Goal: Task Accomplishment & Management: Complete application form

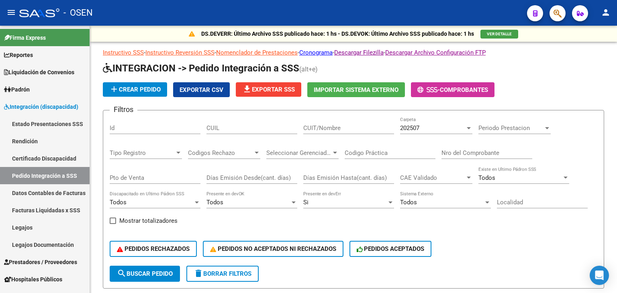
scroll to position [1, 0]
click at [34, 261] on span "Prestadores / Proveedores" at bounding box center [40, 262] width 73 height 9
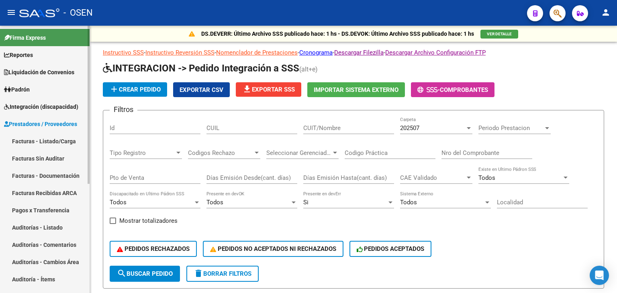
click at [43, 101] on link "Integración (discapacidad)" at bounding box center [45, 106] width 90 height 17
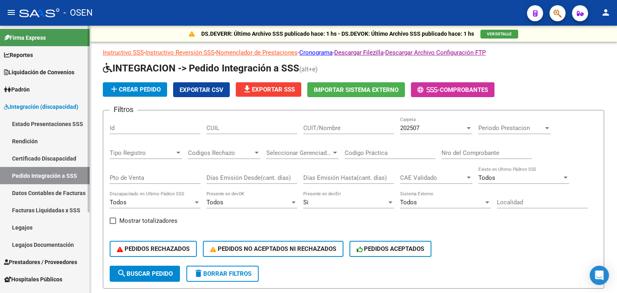
click at [43, 121] on link "Estado Presentaciones SSS" at bounding box center [45, 123] width 90 height 17
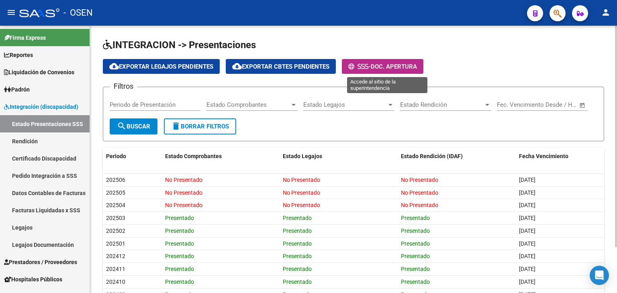
click at [399, 65] on span "Doc. Apertura" at bounding box center [394, 66] width 46 height 7
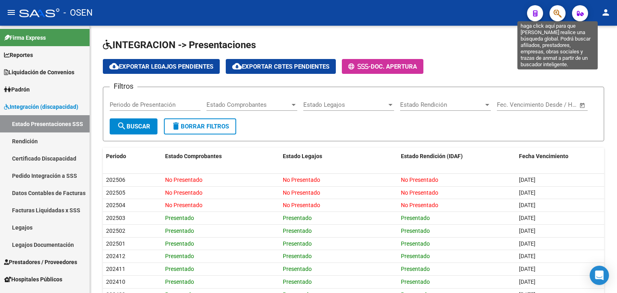
click at [558, 16] on icon "button" at bounding box center [558, 13] width 8 height 9
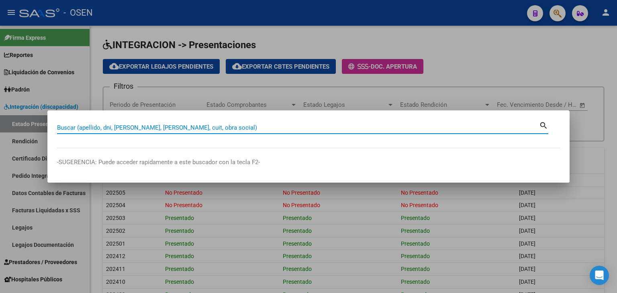
paste input "27565774951"
type input "27565774951"
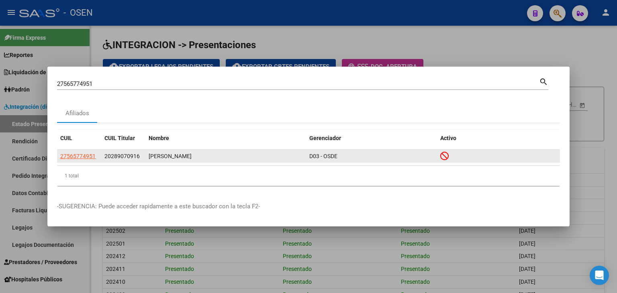
drag, startPoint x: 150, startPoint y: 154, endPoint x: 205, endPoint y: 155, distance: 55.1
click at [205, 155] on div "[PERSON_NAME]" at bounding box center [226, 156] width 154 height 9
copy div "[PERSON_NAME]"
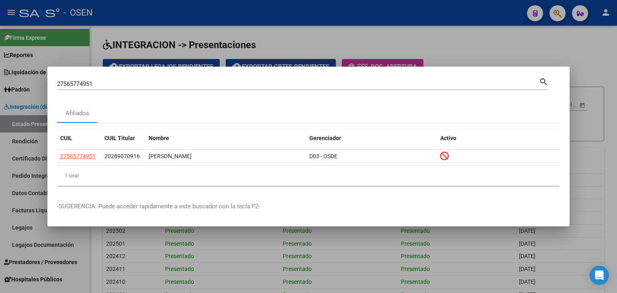
click at [447, 44] on div at bounding box center [308, 146] width 617 height 293
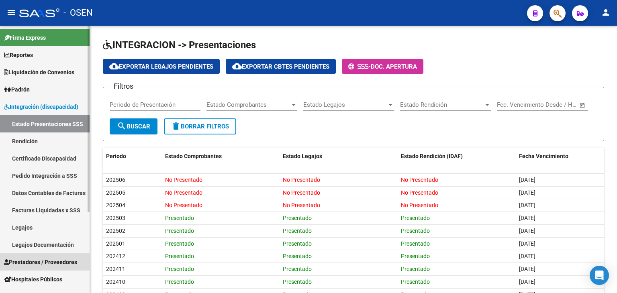
click at [32, 264] on span "Prestadores / Proveedores" at bounding box center [40, 262] width 73 height 9
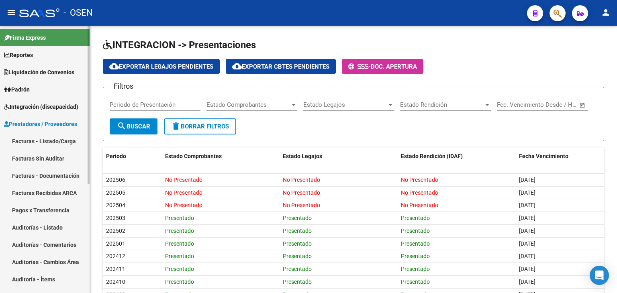
click at [36, 141] on link "Facturas - Listado/Carga" at bounding box center [45, 141] width 90 height 17
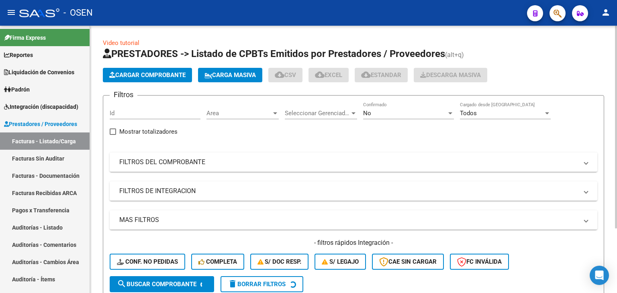
click at [232, 111] on span "Area" at bounding box center [239, 113] width 65 height 7
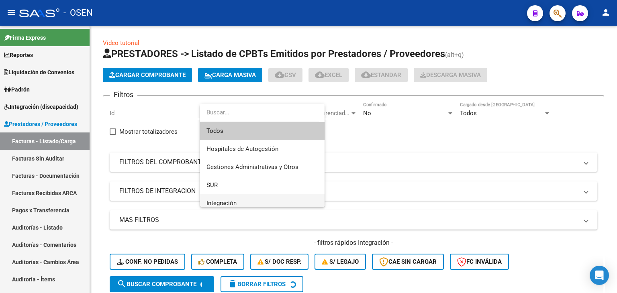
click at [241, 205] on span "Integración" at bounding box center [263, 204] width 112 height 18
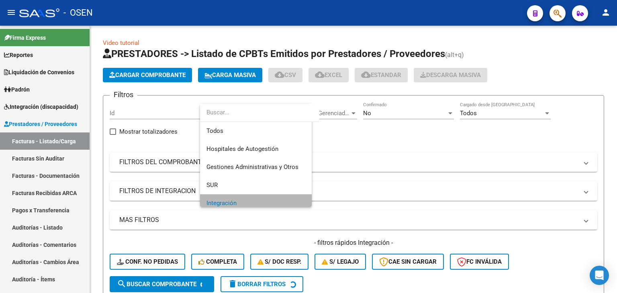
scroll to position [5, 0]
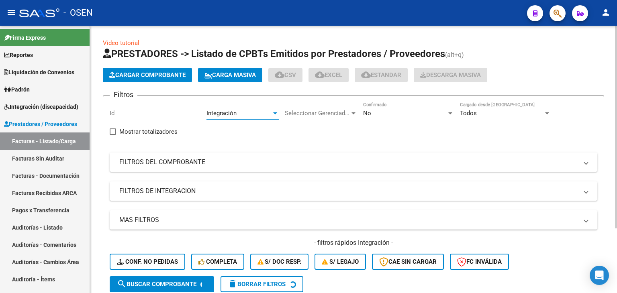
click at [394, 113] on div "No" at bounding box center [405, 113] width 84 height 7
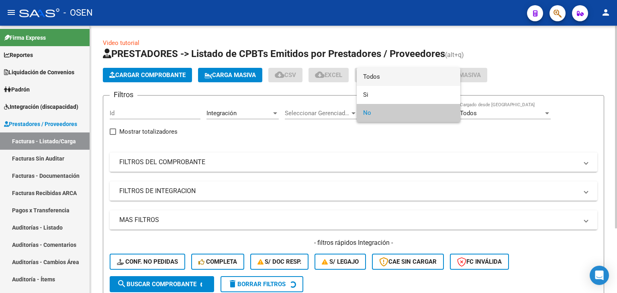
drag, startPoint x: 385, startPoint y: 78, endPoint x: 350, endPoint y: 85, distance: 34.8
click at [384, 78] on span "Todos" at bounding box center [408, 77] width 91 height 18
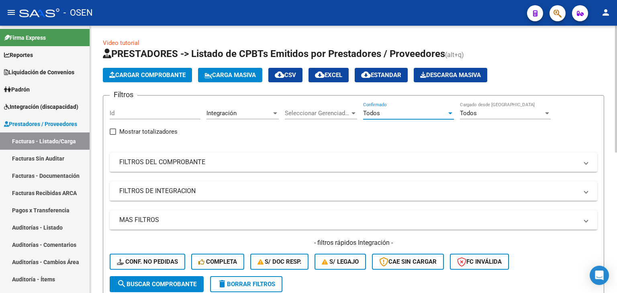
scroll to position [80, 0]
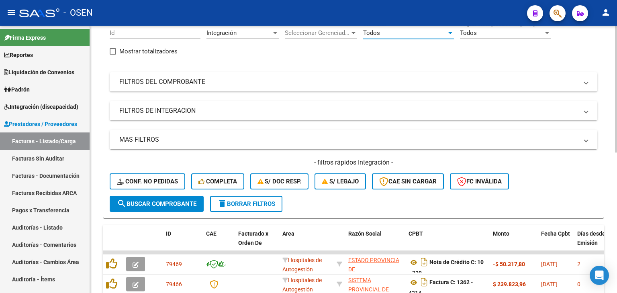
click at [154, 204] on span "search Buscar Comprobante" at bounding box center [157, 204] width 80 height 7
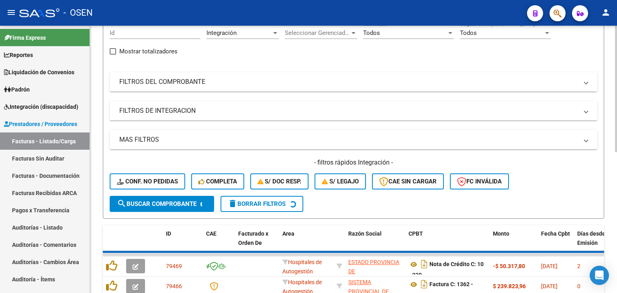
click at [180, 109] on mat-panel-title "FILTROS DE INTEGRACION" at bounding box center [348, 111] width 459 height 9
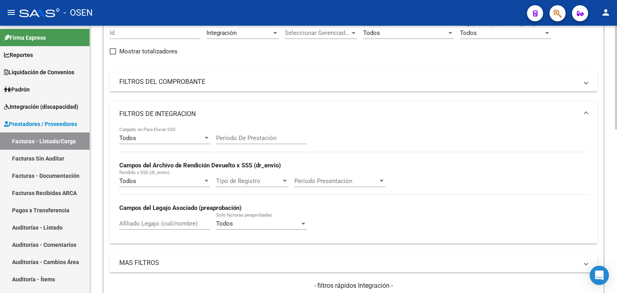
click at [172, 143] on div "Todos Cargado en Para Enviar SSS" at bounding box center [164, 135] width 91 height 17
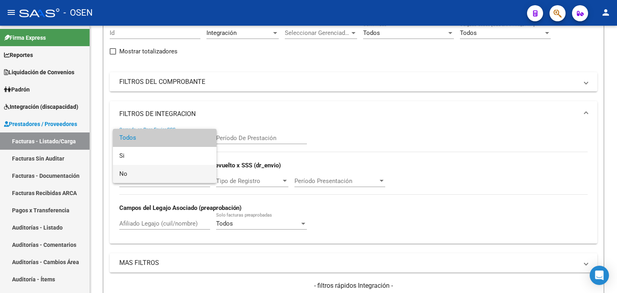
click at [166, 175] on span "No" at bounding box center [164, 174] width 91 height 18
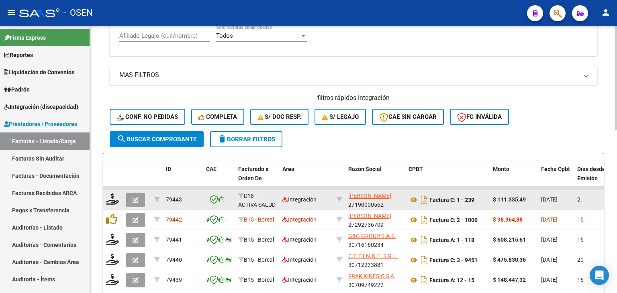
scroll to position [281, 0]
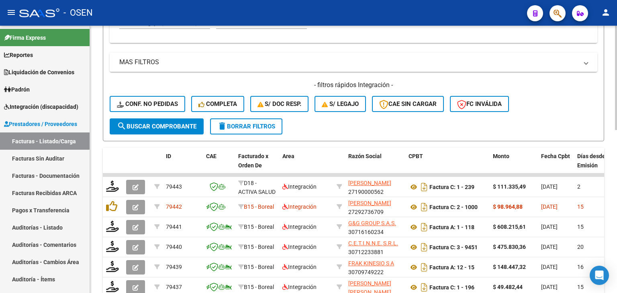
click at [157, 130] on button "search Buscar Comprobante" at bounding box center [157, 127] width 94 height 16
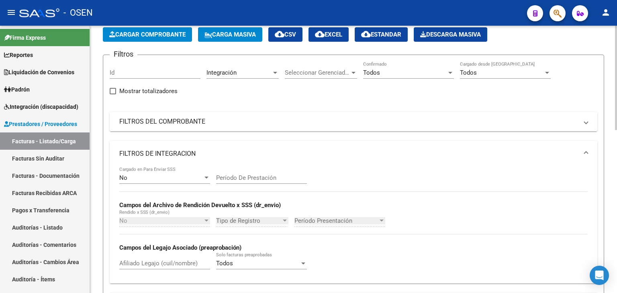
scroll to position [0, 0]
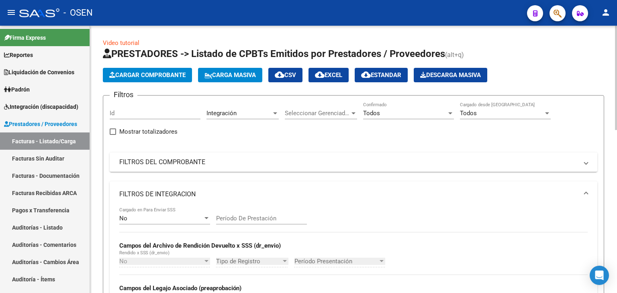
click at [151, 73] on span "Cargar Comprobante" at bounding box center [147, 75] width 76 height 7
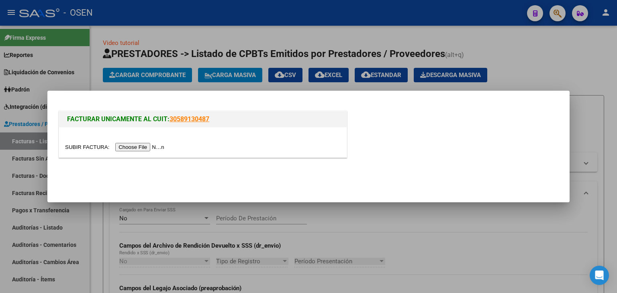
click at [148, 148] on input "file" at bounding box center [116, 147] width 102 height 8
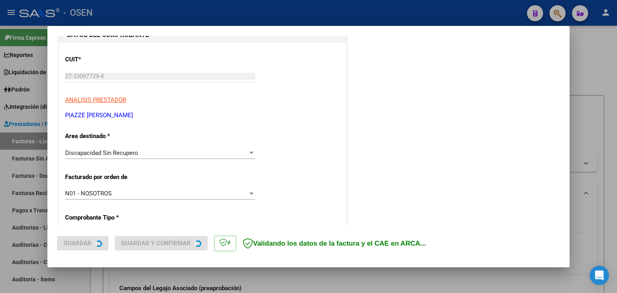
scroll to position [161, 0]
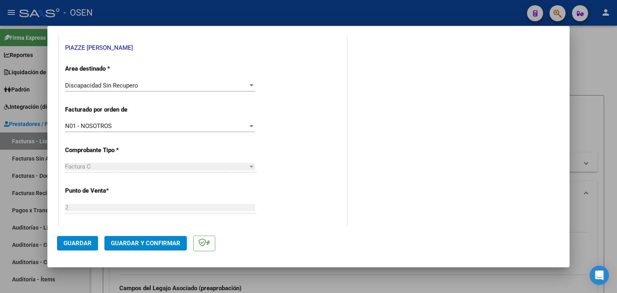
click at [136, 81] on div "Discapacidad Sin Recupero Seleccionar Area" at bounding box center [160, 86] width 190 height 12
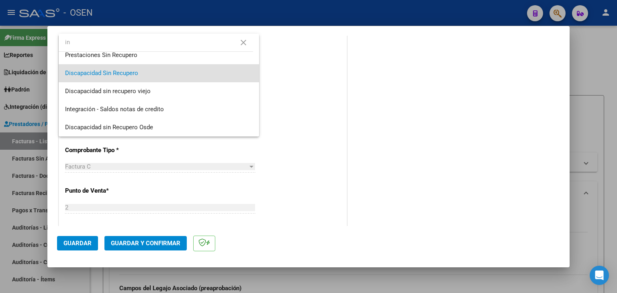
scroll to position [0, 0]
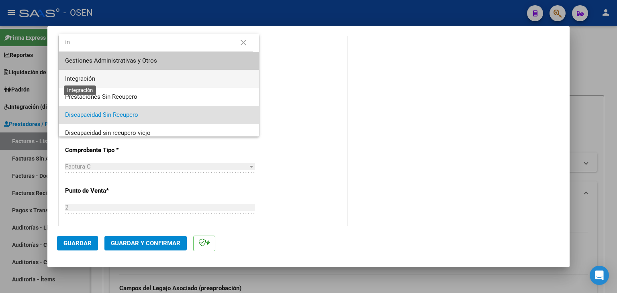
type input "in"
click at [80, 78] on span "Integración" at bounding box center [80, 78] width 30 height 7
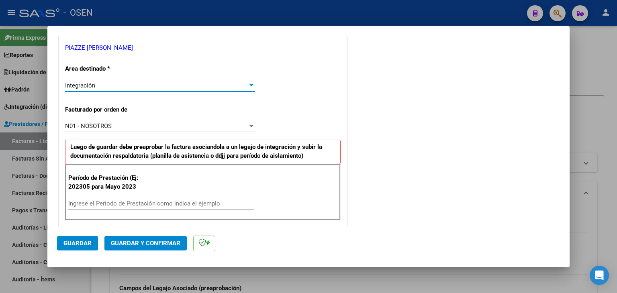
click at [114, 202] on input "Ingrese el Período de Prestación como indica el ejemplo" at bounding box center [161, 203] width 186 height 7
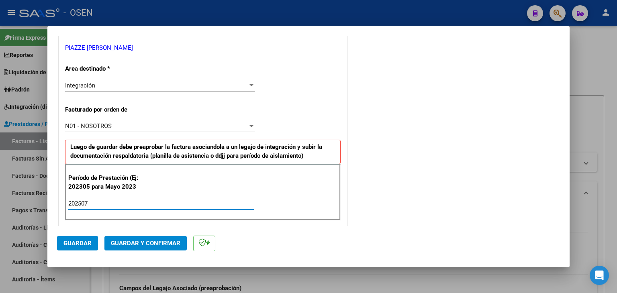
type input "202507"
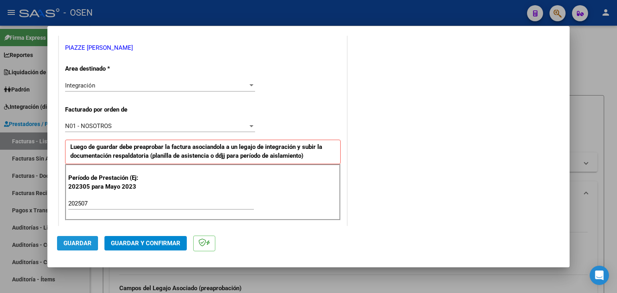
click at [86, 242] on span "Guardar" at bounding box center [78, 243] width 28 height 7
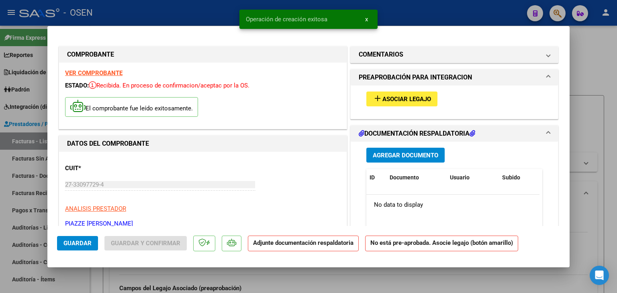
click at [424, 102] on span "Asociar Legajo" at bounding box center [407, 99] width 49 height 7
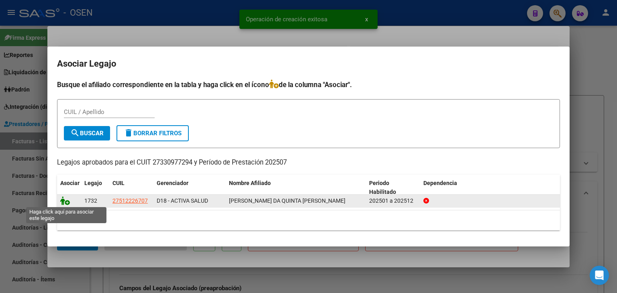
click at [65, 203] on icon at bounding box center [65, 201] width 10 height 9
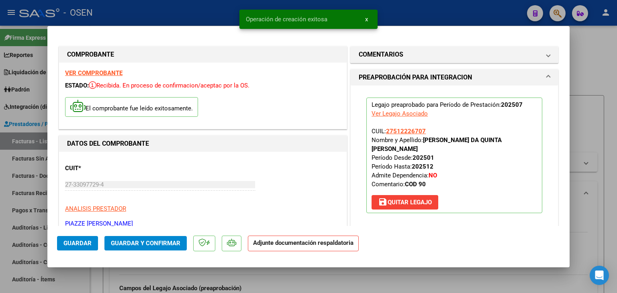
scroll to position [121, 0]
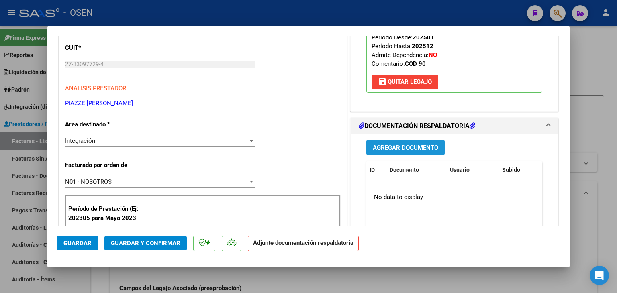
click at [395, 144] on span "Agregar Documento" at bounding box center [406, 147] width 66 height 7
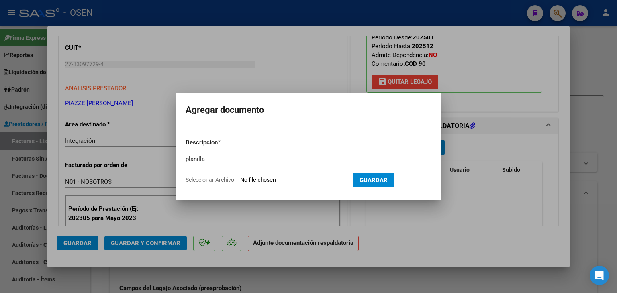
type input "planilla"
click at [240, 177] on input "Seleccionar Archivo" at bounding box center [293, 181] width 107 height 8
type input "C:\fakepath\[PERSON_NAME] da Quinta-planilla [DATE].pdf"
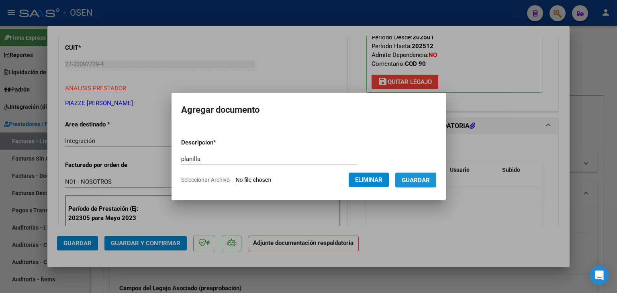
drag, startPoint x: 426, startPoint y: 185, endPoint x: 382, endPoint y: 189, distance: 43.9
click at [426, 185] on button "Guardar" at bounding box center [416, 180] width 41 height 15
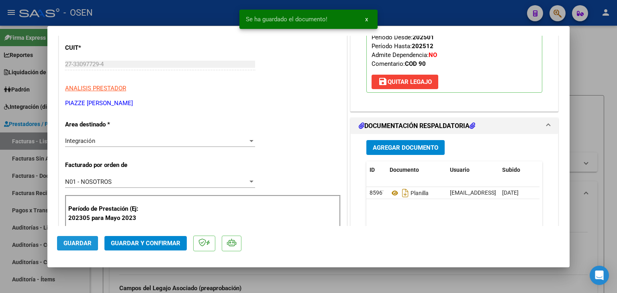
click at [84, 245] on span "Guardar" at bounding box center [78, 243] width 28 height 7
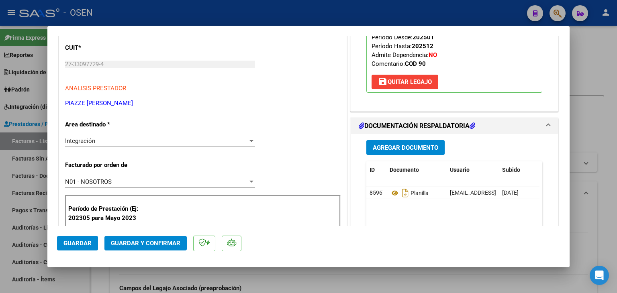
click at [72, 245] on span "Guardar" at bounding box center [78, 243] width 28 height 7
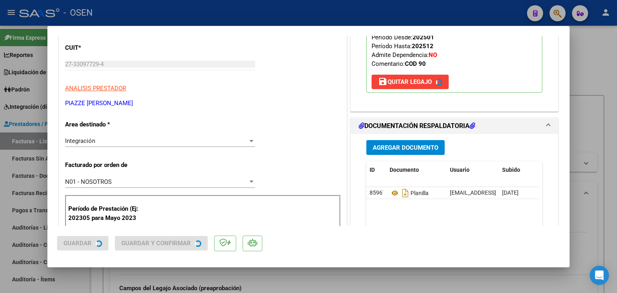
click at [103, 283] on div at bounding box center [308, 146] width 617 height 293
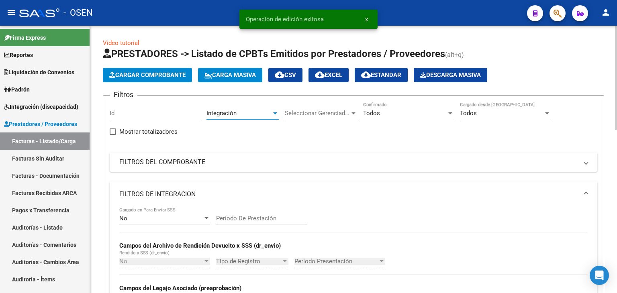
click at [232, 114] on span "Integración" at bounding box center [222, 113] width 30 height 7
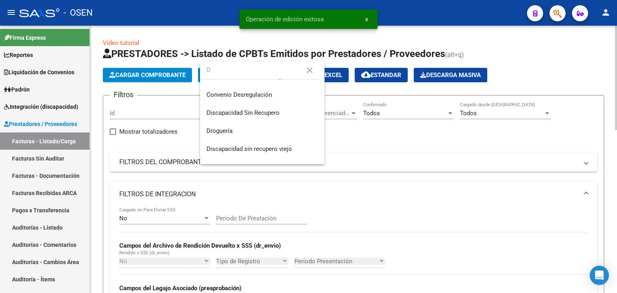
scroll to position [0, 0]
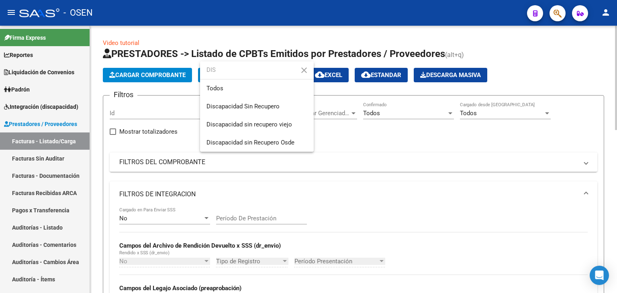
type input "DIS"
click at [429, 156] on div at bounding box center [308, 146] width 617 height 293
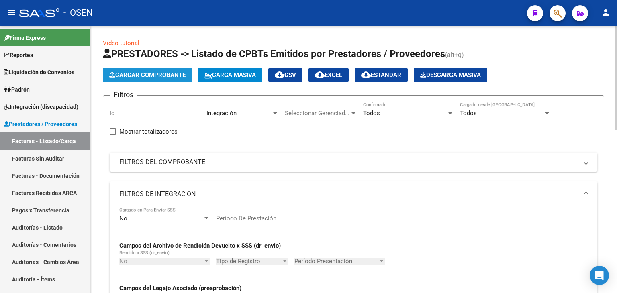
click at [182, 76] on span "Cargar Comprobante" at bounding box center [147, 75] width 76 height 7
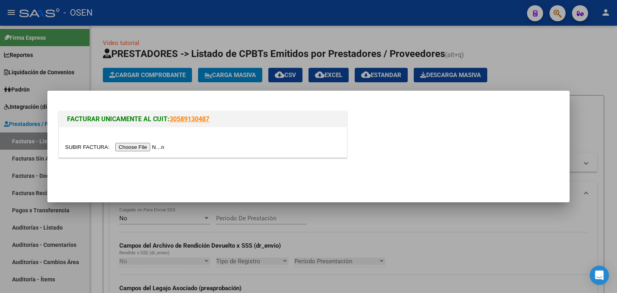
click at [142, 146] on input "file" at bounding box center [116, 147] width 102 height 8
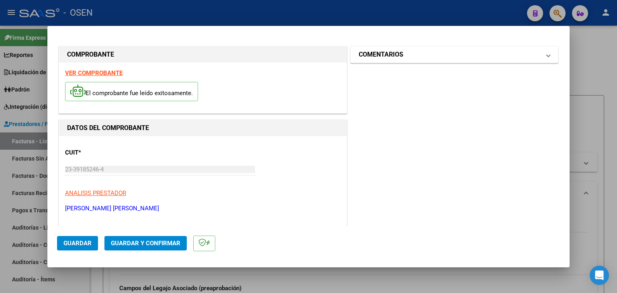
click at [418, 57] on mat-panel-title "COMENTARIOS" at bounding box center [450, 55] width 182 height 10
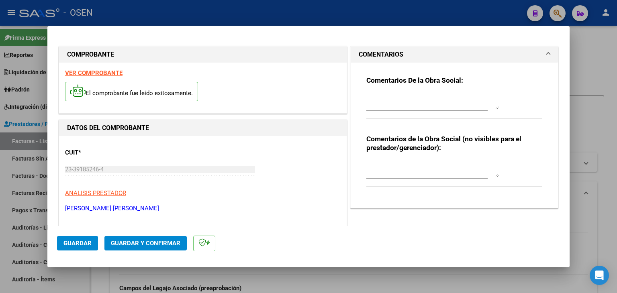
click at [386, 109] on textarea at bounding box center [433, 101] width 133 height 16
type textarea "ANULA FC 54 ERRORES FINALES PADRON"
click at [69, 244] on span "Guardar" at bounding box center [78, 243] width 28 height 7
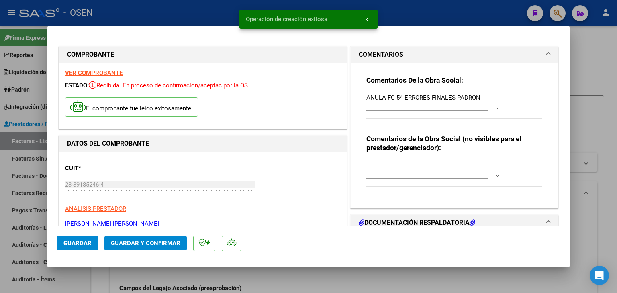
click at [103, 280] on div at bounding box center [308, 146] width 617 height 293
type input "$ 0,00"
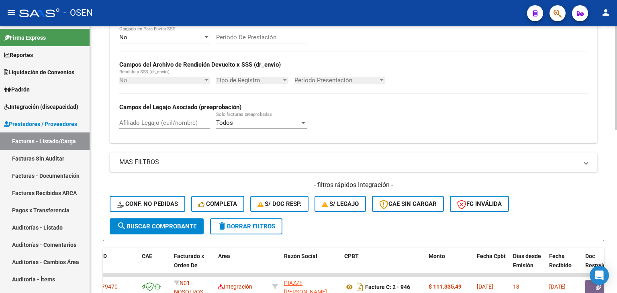
scroll to position [161, 0]
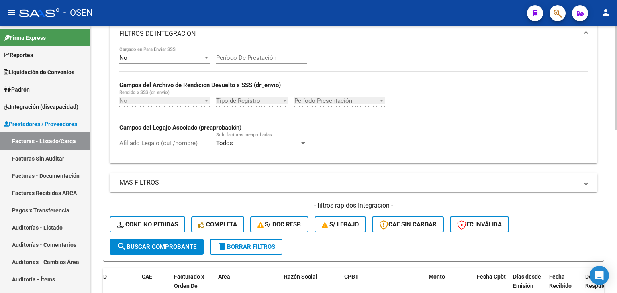
click at [264, 247] on span "delete Borrar Filtros" at bounding box center [246, 247] width 58 height 7
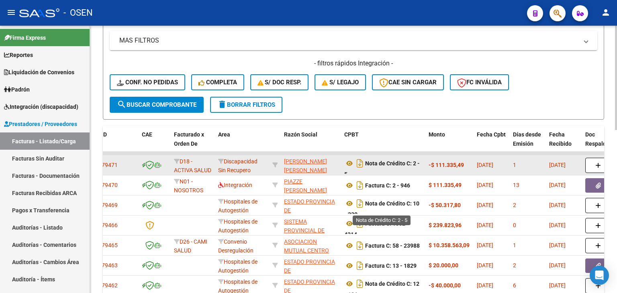
scroll to position [304, 0]
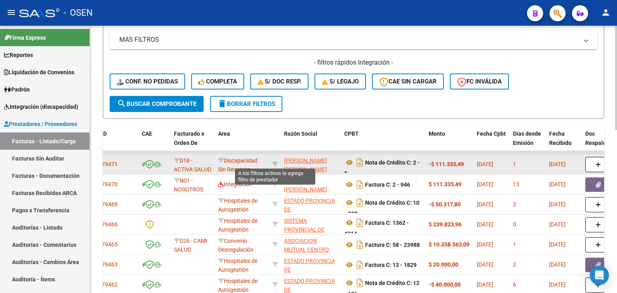
click at [275, 162] on icon at bounding box center [276, 165] width 6 height 6
type input "23391852464"
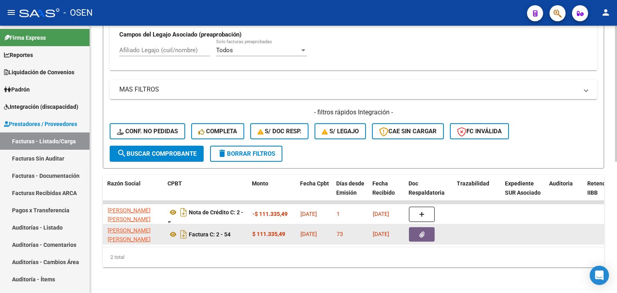
scroll to position [0, 241]
click at [426, 227] on button "button" at bounding box center [422, 234] width 26 height 14
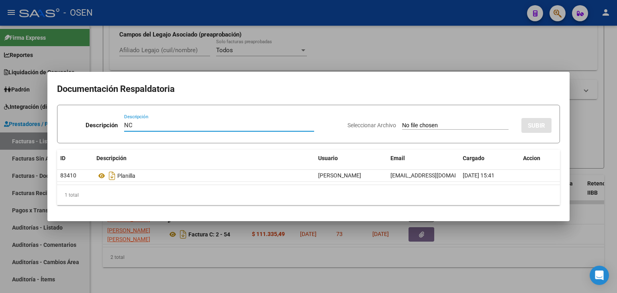
type input "NC"
click at [402, 122] on input "Seleccionar Archivo" at bounding box center [455, 126] width 107 height 8
type input "C:\fakepath\23391852464_013_00002_00000005.pdf"
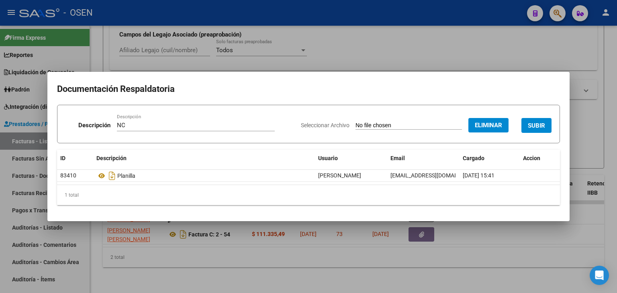
click at [538, 126] on span "SUBIR" at bounding box center [536, 125] width 17 height 7
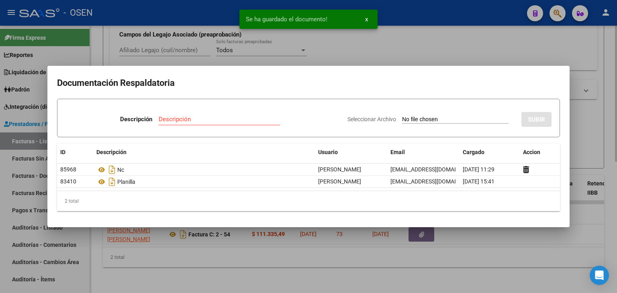
drag, startPoint x: 291, startPoint y: 285, endPoint x: 276, endPoint y: 249, distance: 38.5
click at [291, 283] on div at bounding box center [308, 146] width 617 height 293
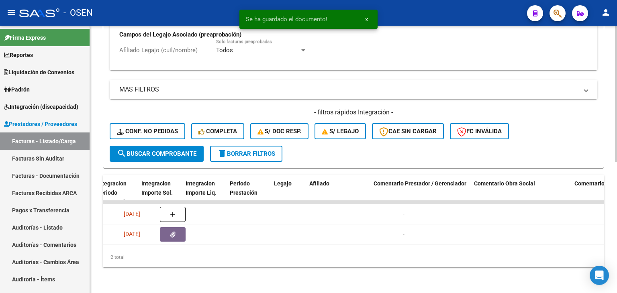
scroll to position [0, 0]
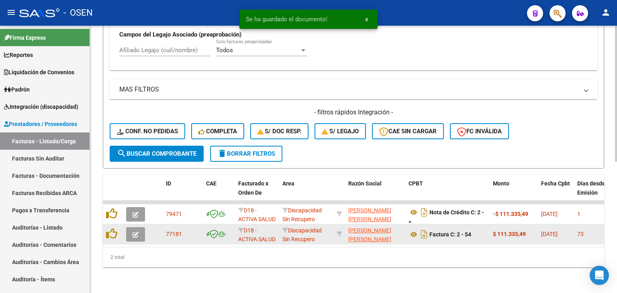
click at [132, 227] on button "button" at bounding box center [135, 234] width 19 height 14
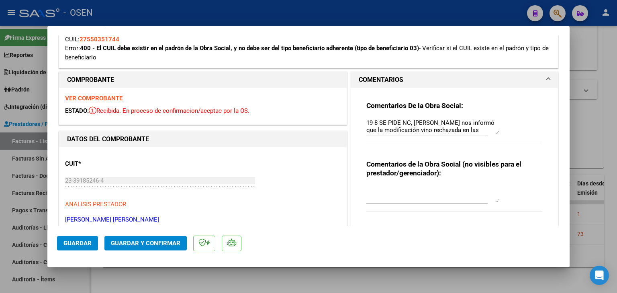
scroll to position [402, 0]
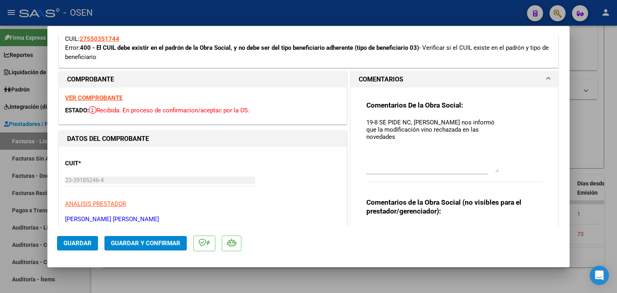
drag, startPoint x: 494, startPoint y: 133, endPoint x: 505, endPoint y: 174, distance: 42.9
click at [505, 174] on div "Comentarios De la Obra Social: 19-8 SE PIDE NC, eve nos informó que la modifica…" at bounding box center [455, 146] width 176 height 90
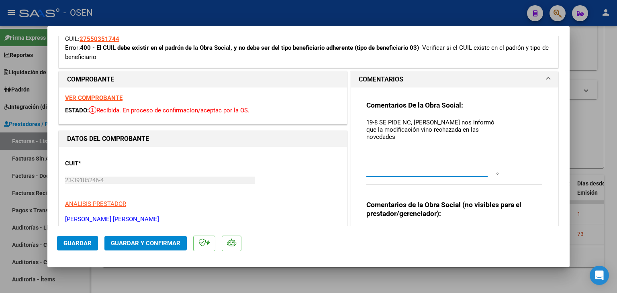
drag, startPoint x: 494, startPoint y: 133, endPoint x: 348, endPoint y: 123, distance: 145.5
click at [351, 123] on div "Comentarios De la Obra Social: 19-8 SE PIDE NC, [PERSON_NAME] nos informó que l…" at bounding box center [454, 181] width 207 height 186
click at [445, 135] on textarea "19-8 SE PIDE NC, [PERSON_NAME] nos informó que la modificación vino rechazada e…" at bounding box center [433, 146] width 133 height 57
drag, startPoint x: 473, startPoint y: 121, endPoint x: 398, endPoint y: 122, distance: 75.2
click at [398, 122] on textarea "19-8 SE PIDE NC, [PERSON_NAME] nos informó que la modificación vino rechazada e…" at bounding box center [433, 146] width 133 height 57
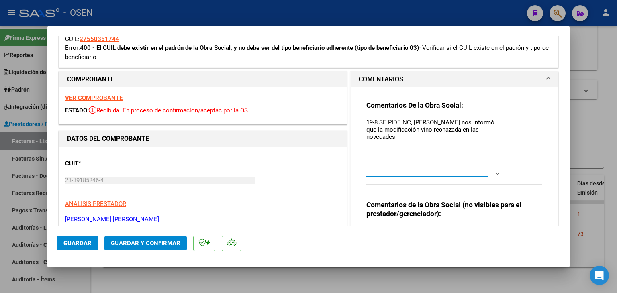
click at [421, 158] on textarea "19-8 SE PIDE NC, [PERSON_NAME] nos informó que la modificación vino rechazada e…" at bounding box center [433, 146] width 133 height 57
drag, startPoint x: 400, startPoint y: 120, endPoint x: 354, endPoint y: 119, distance: 45.8
click at [354, 119] on div "Comentarios De la Obra Social: 19-8 SE PIDE NC, [PERSON_NAME] nos informó que l…" at bounding box center [454, 181] width 207 height 186
type textarea "TIENE NC, [PERSON_NAME] nos informó que la modificación vino rechazada en las n…"
click at [83, 243] on span "Guardar" at bounding box center [78, 243] width 28 height 7
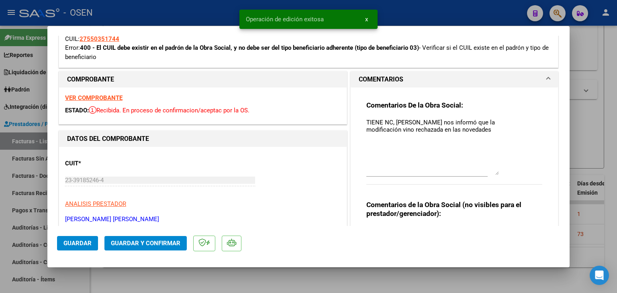
click at [227, 281] on div at bounding box center [308, 146] width 617 height 293
type input "$ 0,00"
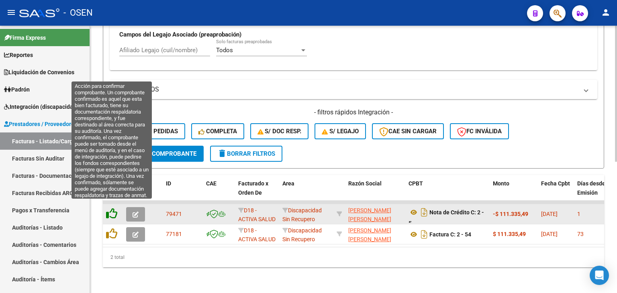
click at [111, 208] on icon at bounding box center [111, 213] width 11 height 11
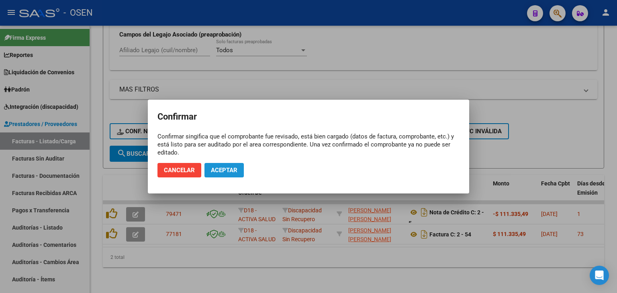
click at [224, 170] on span "Aceptar" at bounding box center [224, 170] width 27 height 7
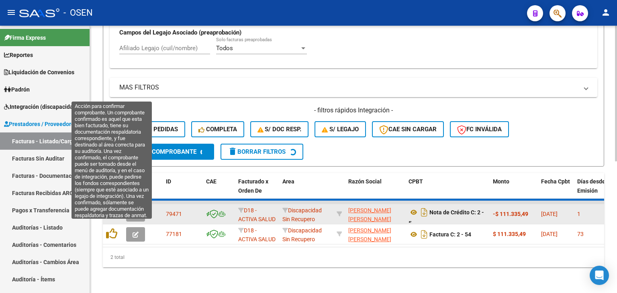
scroll to position [238, 0]
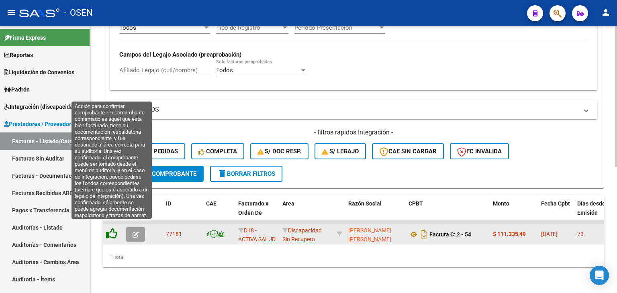
click at [114, 228] on icon at bounding box center [111, 233] width 11 height 11
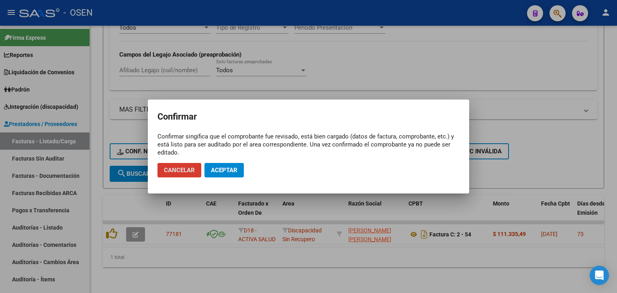
click at [225, 170] on span "Aceptar" at bounding box center [224, 170] width 27 height 7
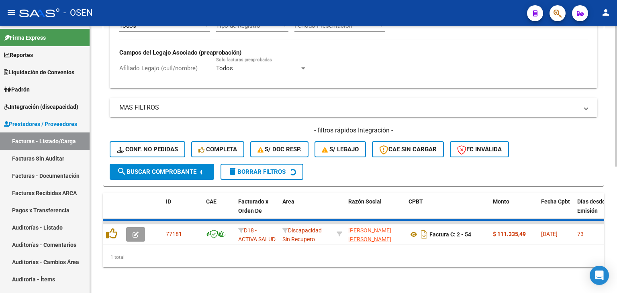
scroll to position [226, 0]
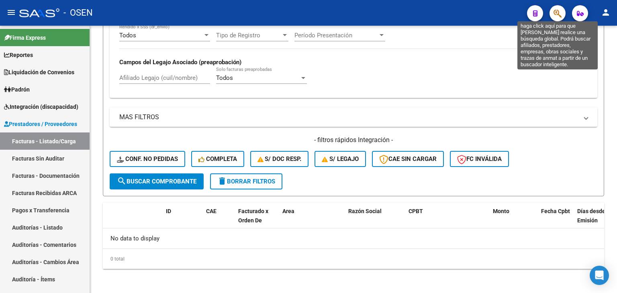
click at [558, 16] on icon "button" at bounding box center [558, 13] width 8 height 9
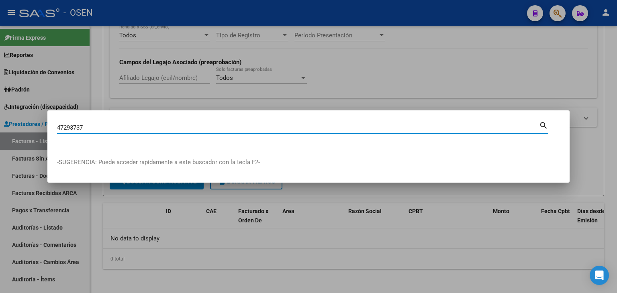
type input "47293737"
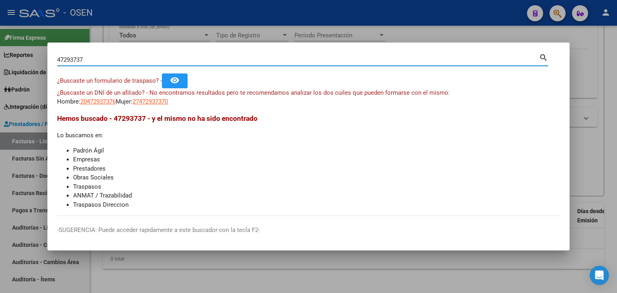
drag, startPoint x: 85, startPoint y: 60, endPoint x: 55, endPoint y: 58, distance: 29.8
click at [55, 58] on mat-dialog-content "47293737 Buscar (apellido, dni, cuil, nro traspaso, cuit, obra social) search ¿…" at bounding box center [308, 134] width 523 height 164
